Goal: Information Seeking & Learning: Understand process/instructions

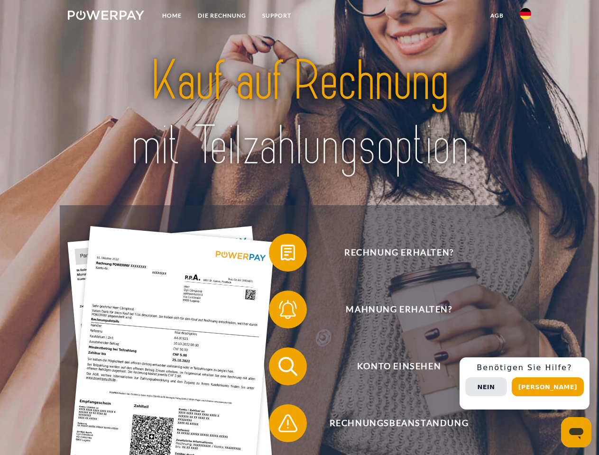
click at [106, 17] on img at bounding box center [106, 14] width 76 height 9
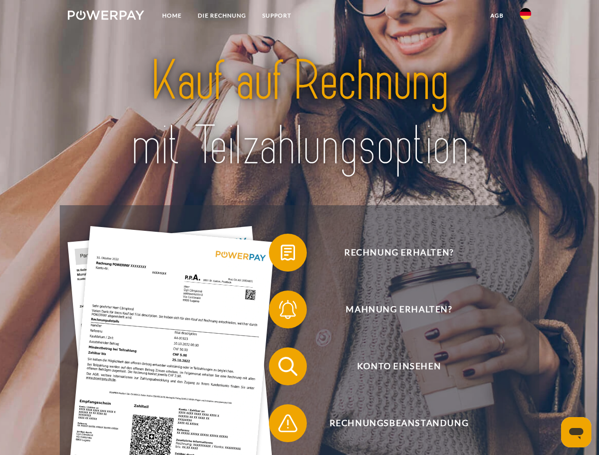
click at [526, 17] on img at bounding box center [525, 13] width 11 height 11
click at [497, 16] on link "agb" at bounding box center [497, 15] width 29 height 17
click at [281, 255] on span at bounding box center [273, 252] width 47 height 47
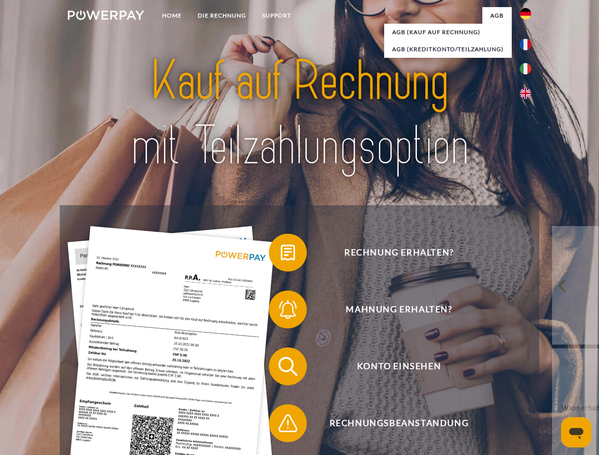
click at [281, 312] on span at bounding box center [273, 309] width 47 height 47
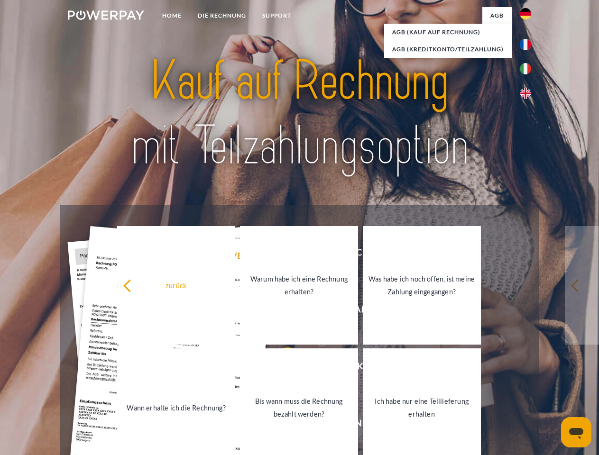
click at [281, 369] on link "Bis wann muss die Rechnung bezahlt werden?" at bounding box center [299, 408] width 118 height 119
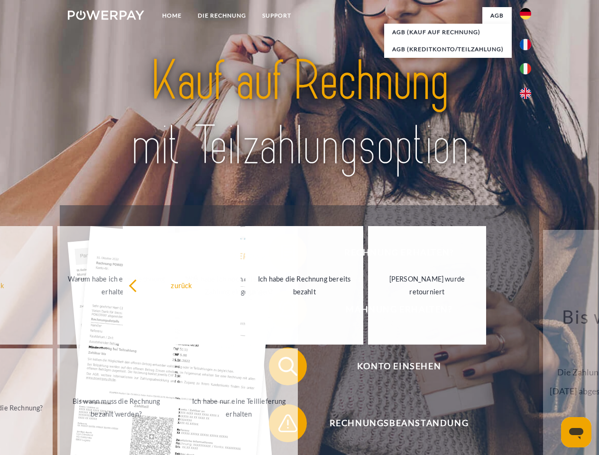
click at [281, 426] on span at bounding box center [273, 423] width 47 height 47
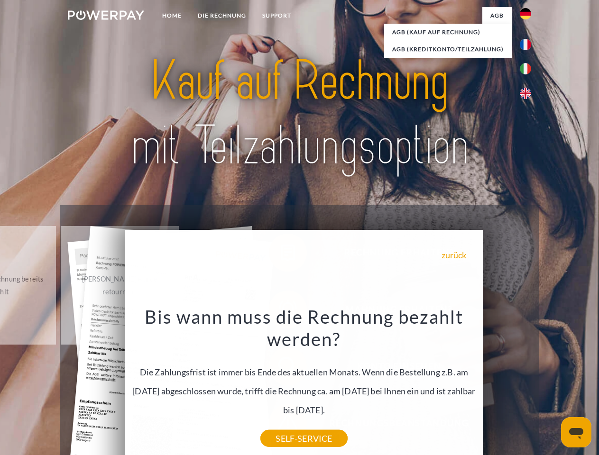
click at [528, 384] on div "Rechnung erhalten? Mahnung erhalten? Konto einsehen" at bounding box center [299, 395] width 479 height 380
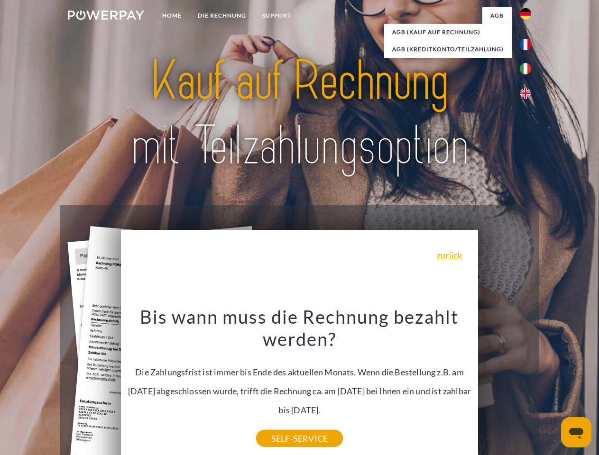
click at [505, 386] on span "Konto einsehen" at bounding box center [399, 367] width 232 height 38
click at [551, 387] on header "Home DIE RECHNUNG SUPPORT" at bounding box center [299, 327] width 599 height 655
